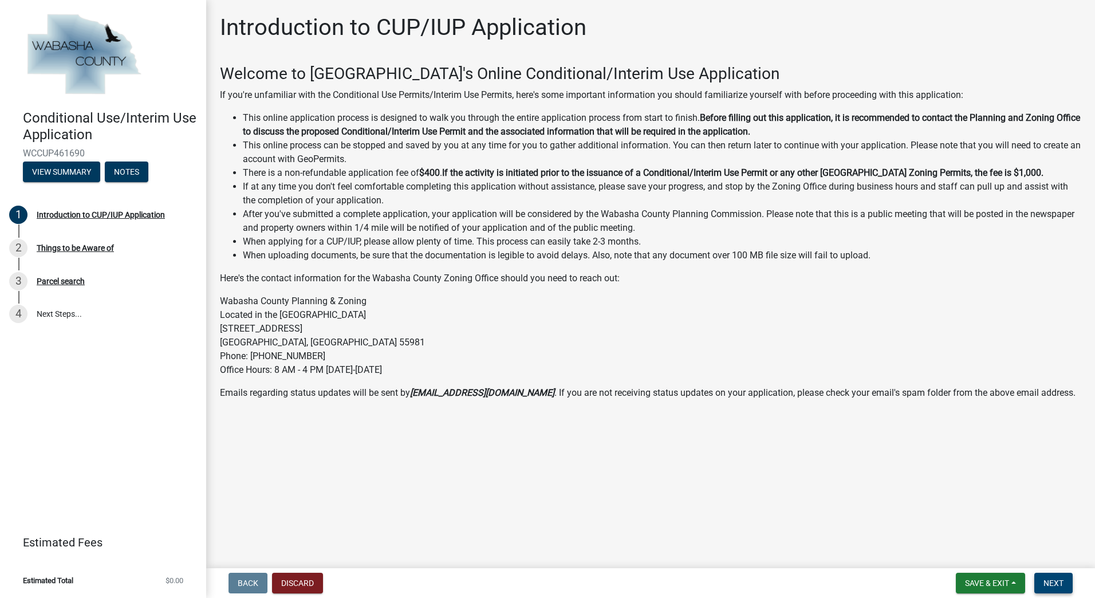
click at [1054, 584] on span "Next" at bounding box center [1053, 582] width 20 height 9
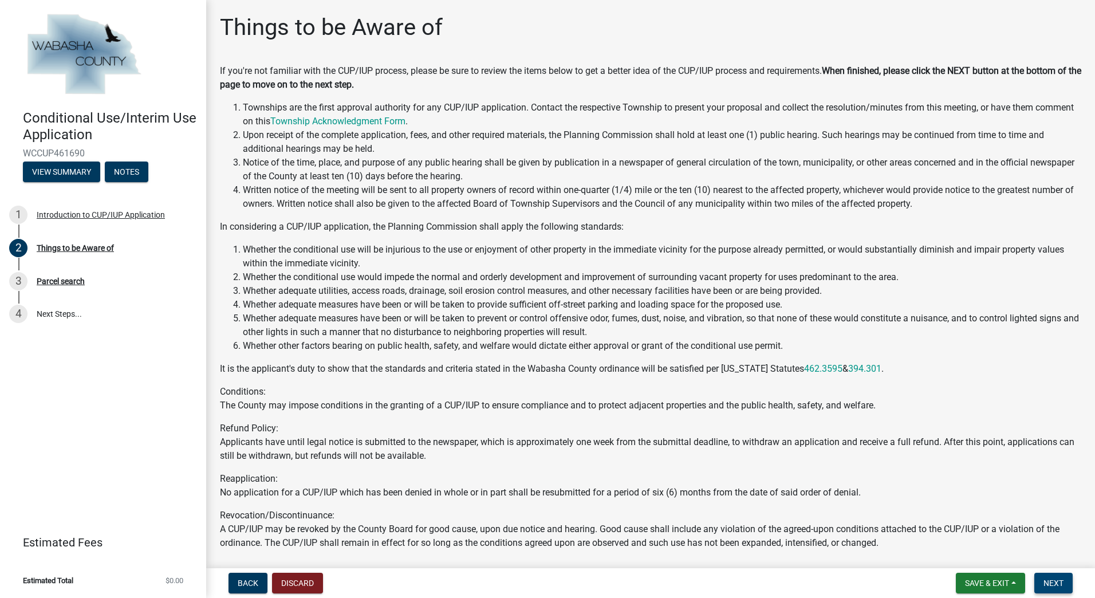
click at [1055, 584] on span "Next" at bounding box center [1053, 582] width 20 height 9
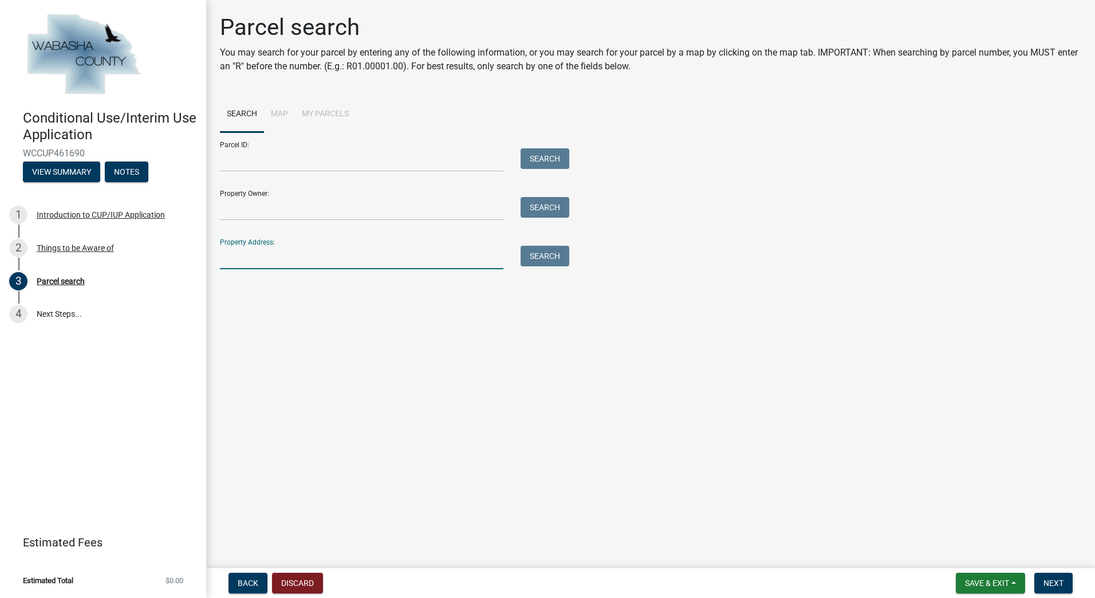
click at [249, 263] on input "Property Address:" at bounding box center [361, 257] width 283 height 23
click at [556, 258] on button "Search" at bounding box center [545, 256] width 49 height 21
drag, startPoint x: 234, startPoint y: 259, endPoint x: 226, endPoint y: 259, distance: 8.0
click at [226, 259] on input "[STREET_ADDRESS]" at bounding box center [361, 257] width 283 height 23
click at [560, 258] on button "Search" at bounding box center [545, 256] width 49 height 21
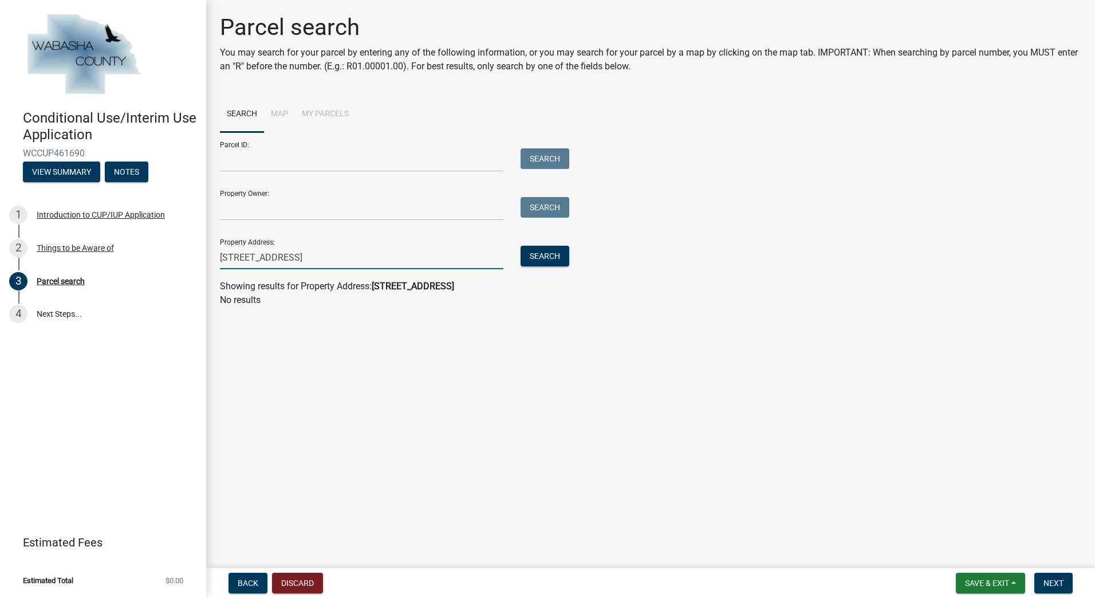
click at [340, 255] on input "[STREET_ADDRESS]" at bounding box center [361, 257] width 283 height 23
click at [273, 114] on li "Map" at bounding box center [279, 114] width 31 height 37
drag, startPoint x: 262, startPoint y: 261, endPoint x: 22, endPoint y: 257, distance: 240.0
click at [22, 257] on div "Conditional Use/Interim Use Application WCCUP461690 View Summary Notes 1 Introd…" at bounding box center [547, 299] width 1095 height 598
paste input "[STREET_ADDRESS]"
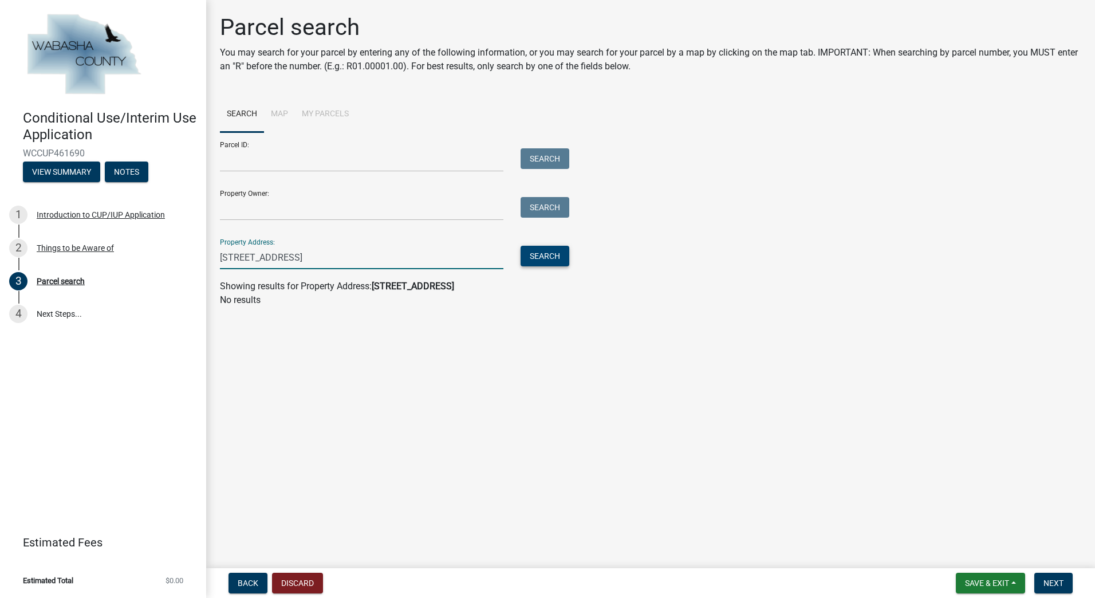
type input "[STREET_ADDRESS]"
click at [558, 264] on button "Search" at bounding box center [545, 256] width 49 height 21
click at [345, 254] on input "Property Address:" at bounding box center [361, 257] width 283 height 23
paste input "[STREET_ADDRESS]"
type input "[STREET_ADDRESS]"
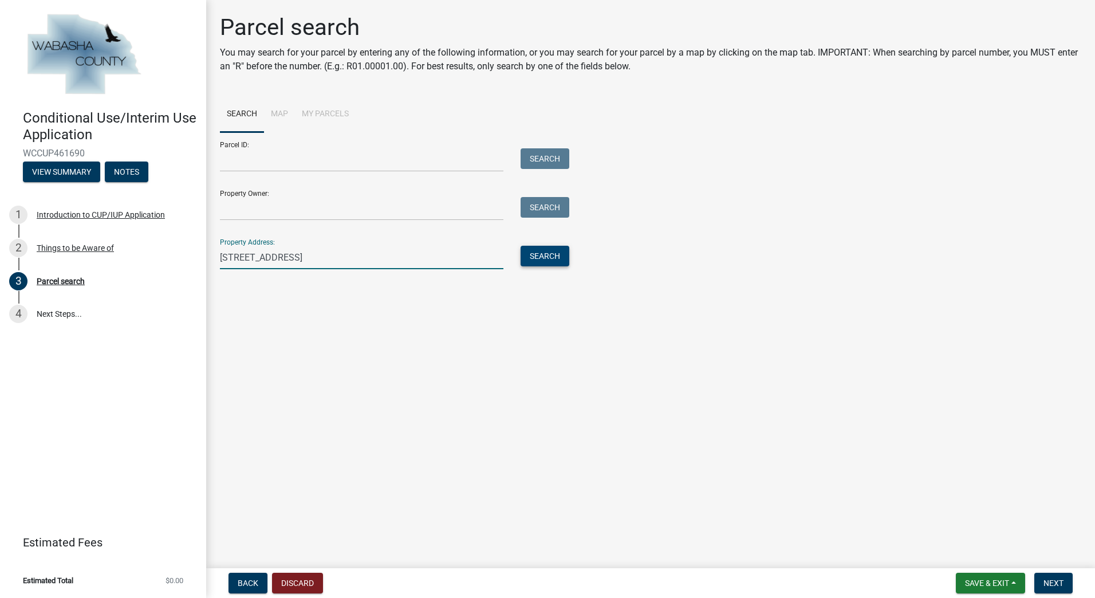
click at [555, 264] on button "Search" at bounding box center [545, 256] width 49 height 21
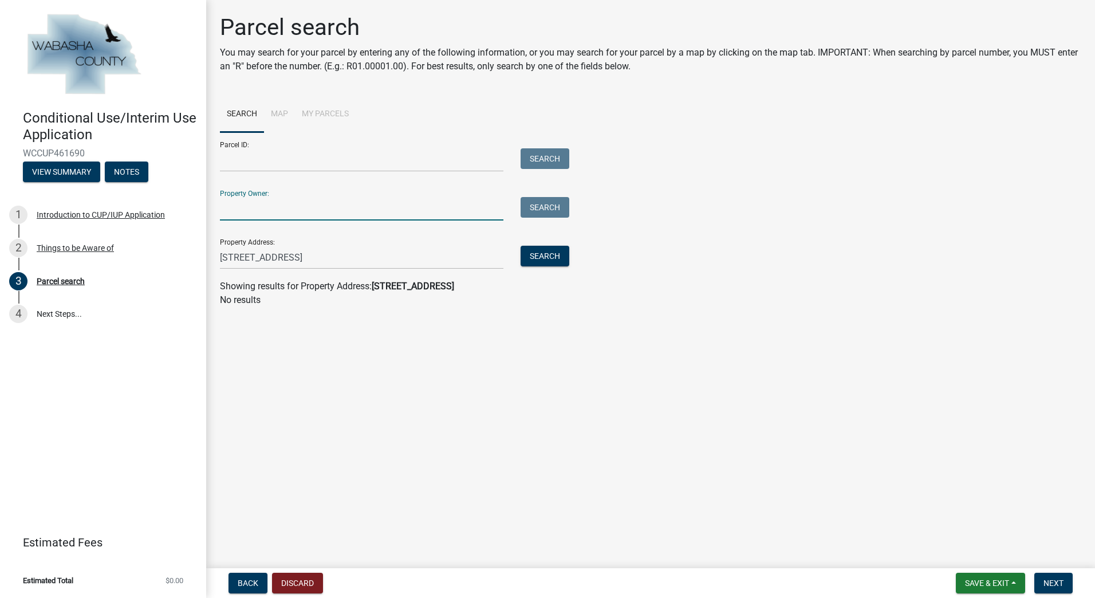
click at [263, 203] on input "Property Owner:" at bounding box center [361, 208] width 283 height 23
drag, startPoint x: 379, startPoint y: 253, endPoint x: 127, endPoint y: 248, distance: 251.4
click at [127, 248] on div "Conditional Use/Interim Use Application WCCUP461690 View Summary Notes 1 Introd…" at bounding box center [547, 299] width 1095 height 598
click at [293, 214] on input "Property Owner:" at bounding box center [361, 208] width 283 height 23
type input "carol proud"
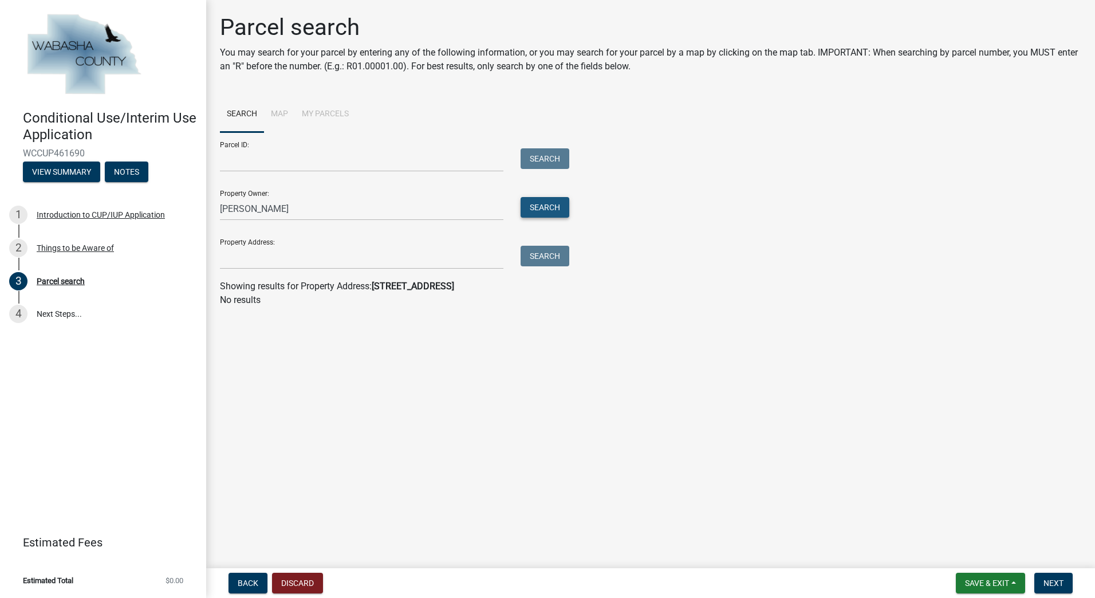
click at [545, 203] on button "Search" at bounding box center [545, 207] width 49 height 21
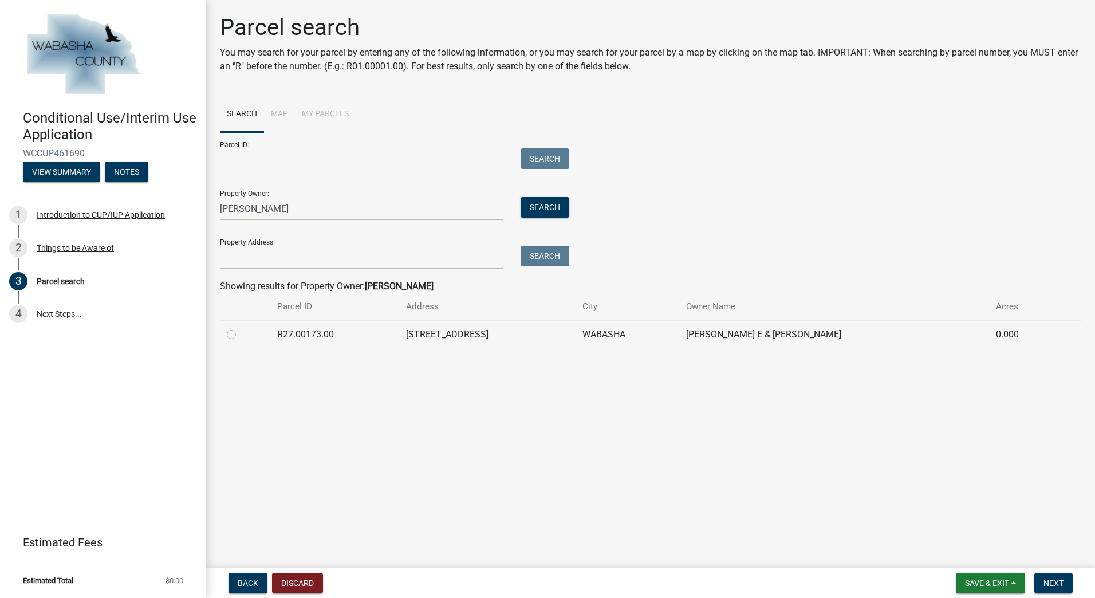
click at [236, 336] on div at bounding box center [245, 335] width 37 height 14
click at [241, 328] on label at bounding box center [241, 328] width 0 height 0
click at [241, 335] on input "radio" at bounding box center [244, 331] width 7 height 7
radio input "true"
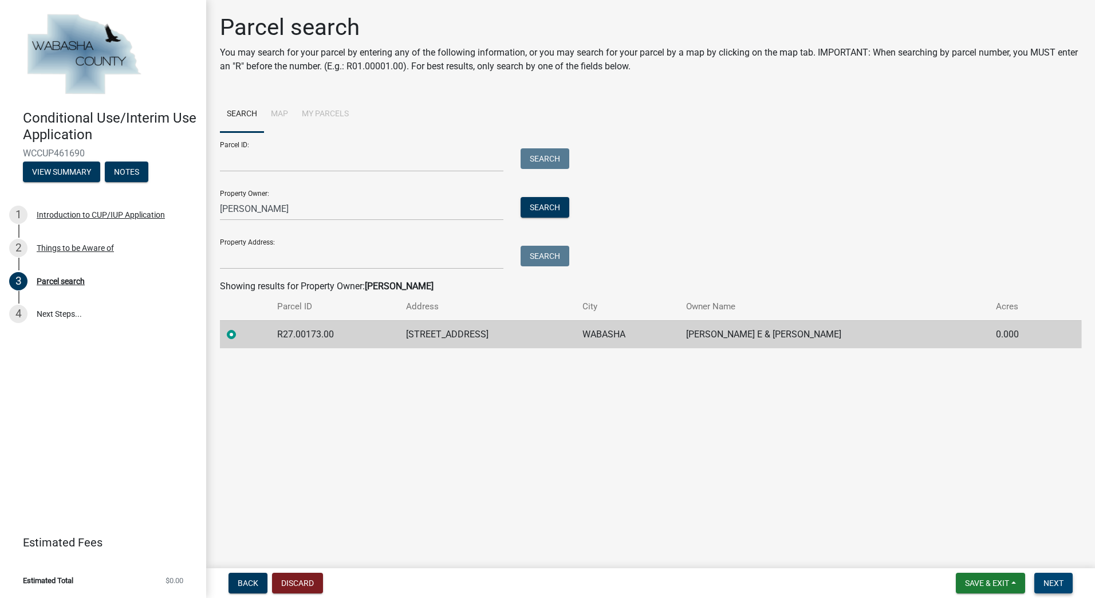
click at [1056, 578] on span "Next" at bounding box center [1053, 582] width 20 height 9
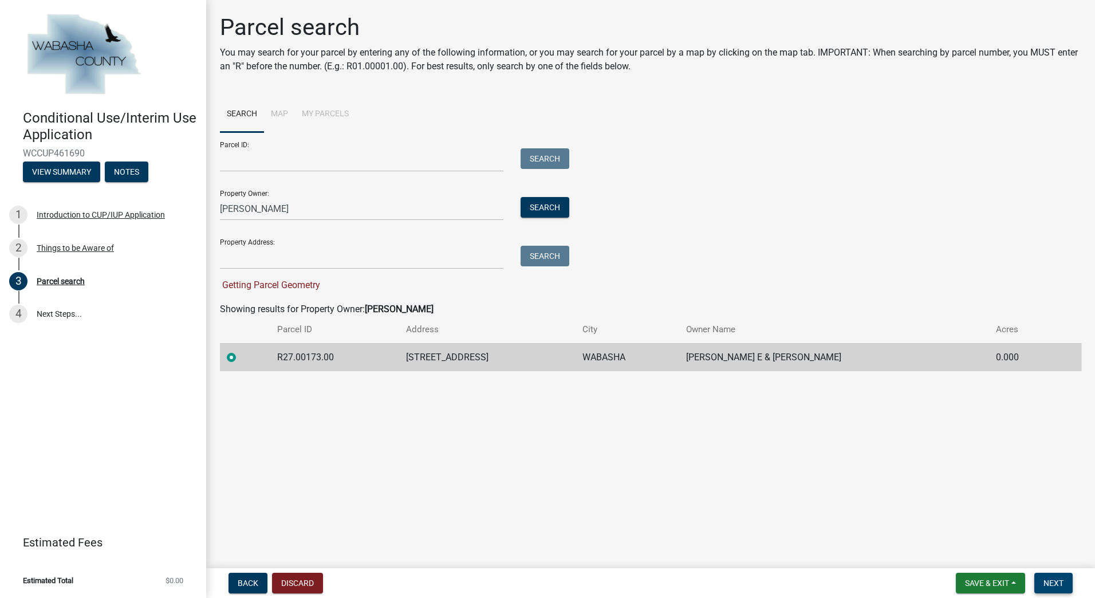
click at [1052, 586] on span "Next" at bounding box center [1053, 582] width 20 height 9
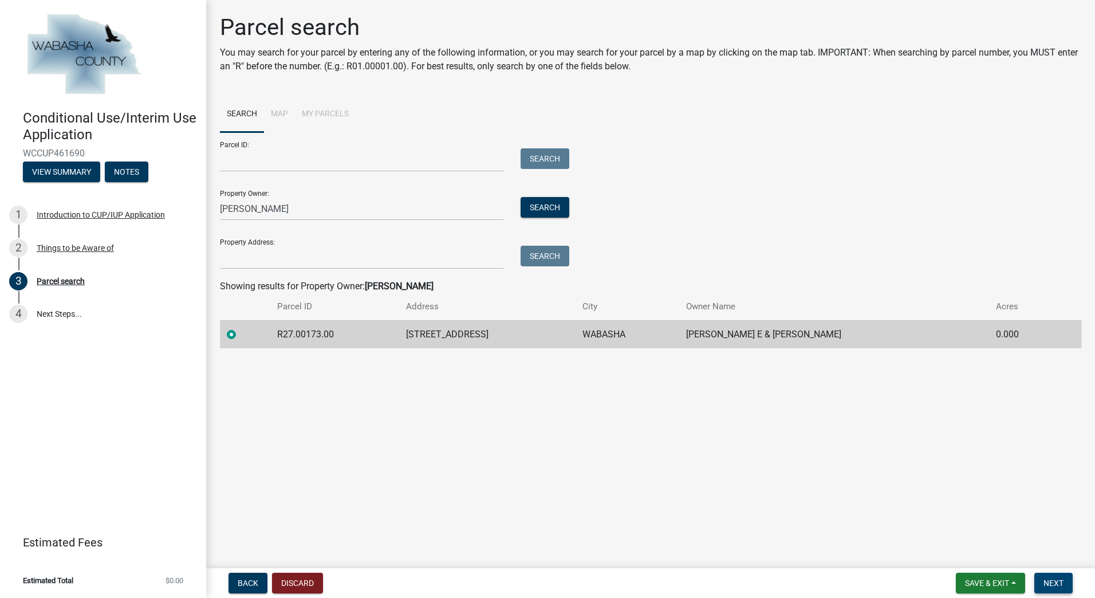
click at [1060, 581] on span "Next" at bounding box center [1053, 582] width 20 height 9
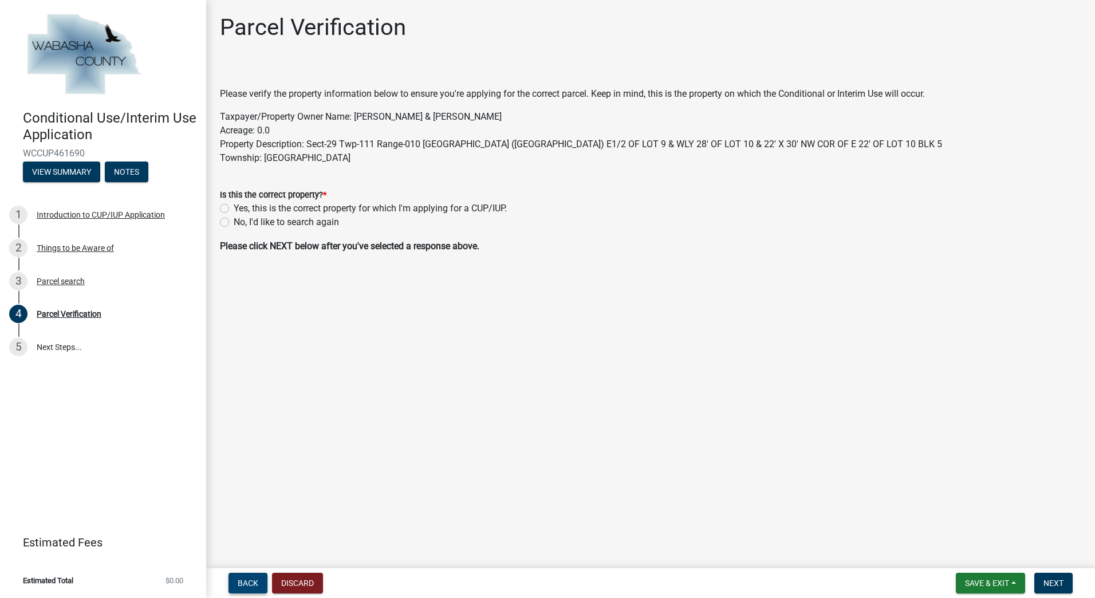
click at [231, 585] on button "Back" at bounding box center [247, 583] width 39 height 21
